Goal: Find contact information: Find contact information

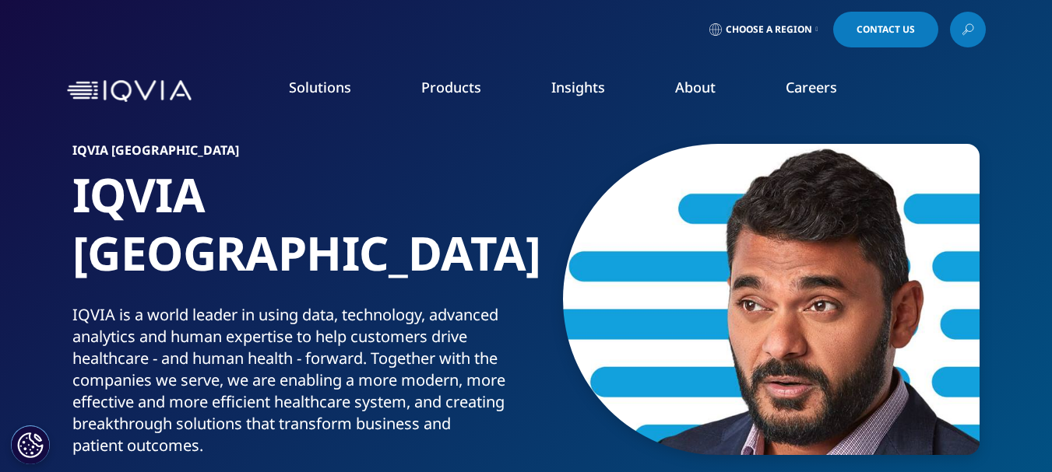
click at [816, 30] on icon at bounding box center [817, 29] width 2 height 6
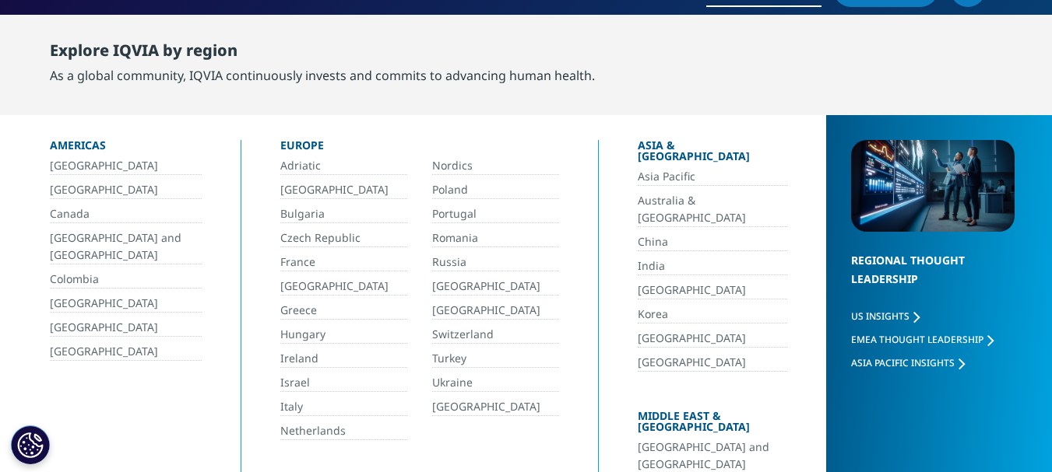
scroll to position [78, 0]
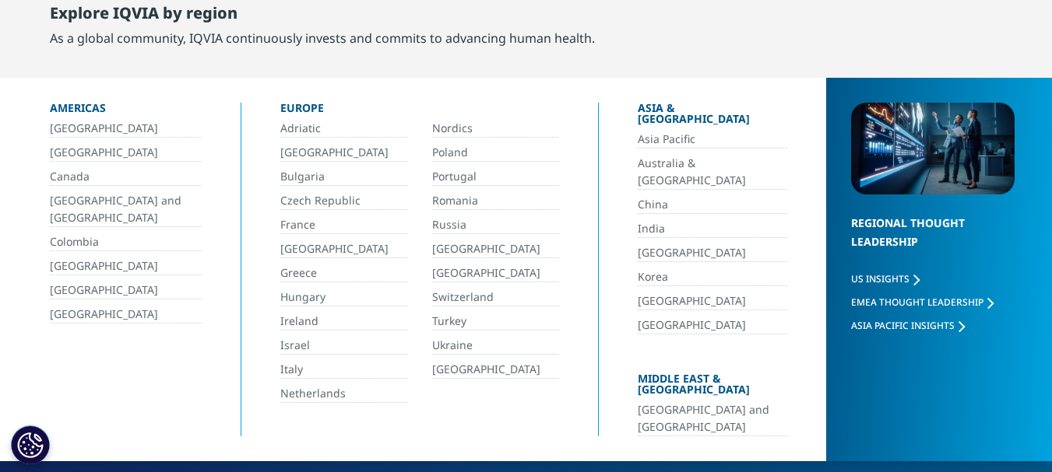
click at [637, 220] on link "India" at bounding box center [711, 229] width 149 height 18
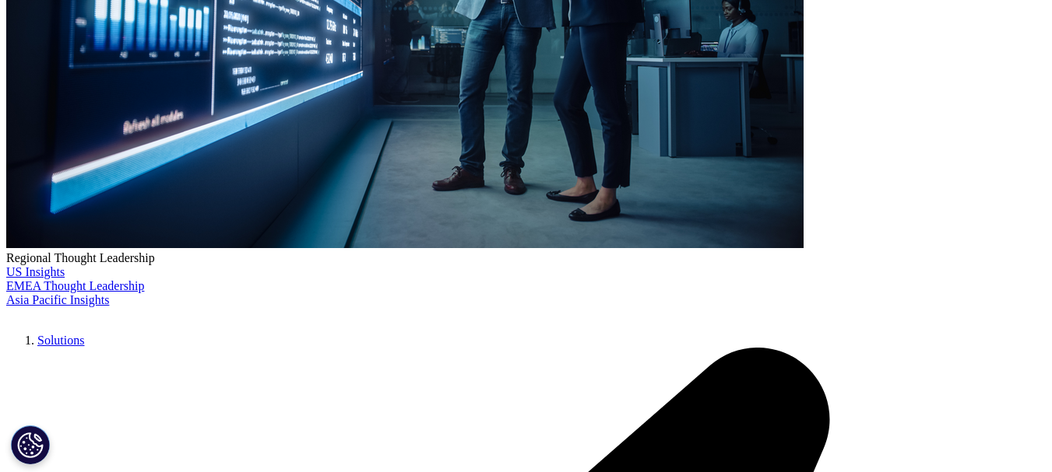
scroll to position [3502, 0]
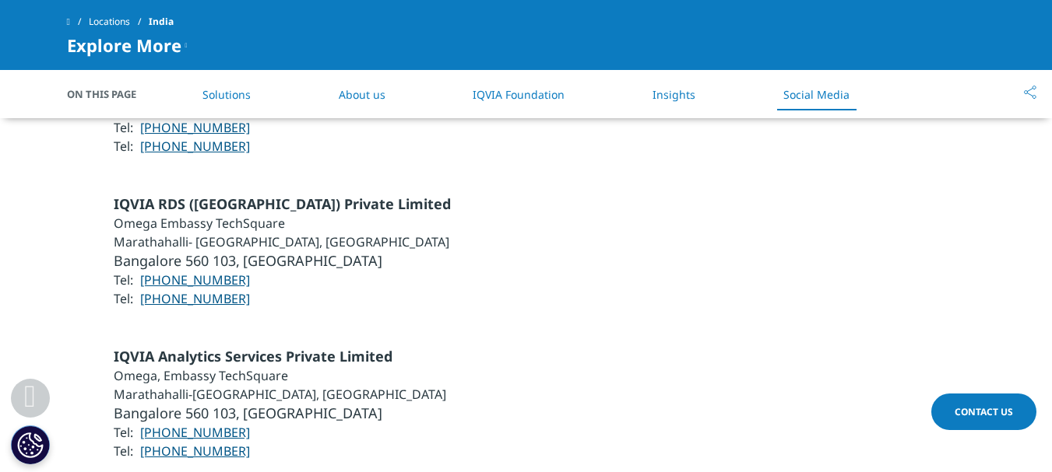
drag, startPoint x: 253, startPoint y: 220, endPoint x: 165, endPoint y: 217, distance: 88.0
click at [165, 217] on ul "IQVIA RDS (India) Private Limited Omega Embassy TechSquare Marathahalli- Sarjap…" at bounding box center [282, 252] width 337 height 114
